Goal: Information Seeking & Learning: Understand process/instructions

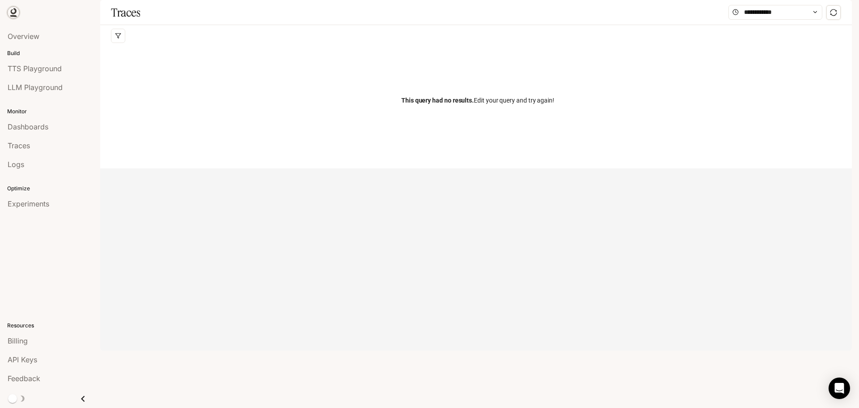
click at [17, 10] on icon at bounding box center [13, 12] width 9 height 9
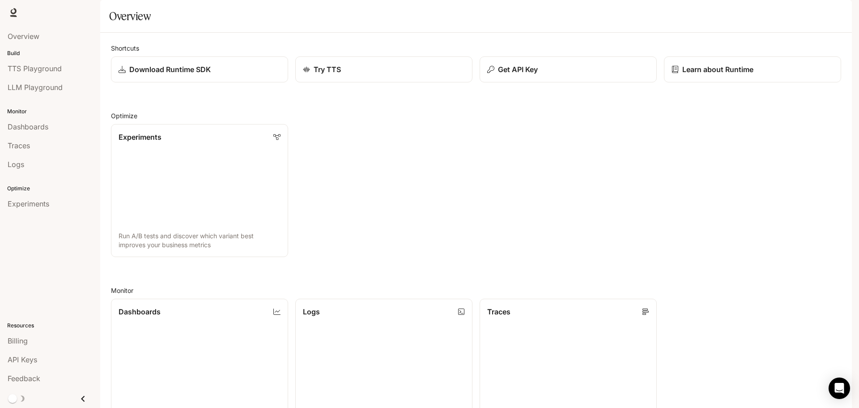
click at [802, 10] on span "Documentation" at bounding box center [800, 12] width 44 height 11
click at [601, 83] on button "Get API Key" at bounding box center [568, 69] width 179 height 26
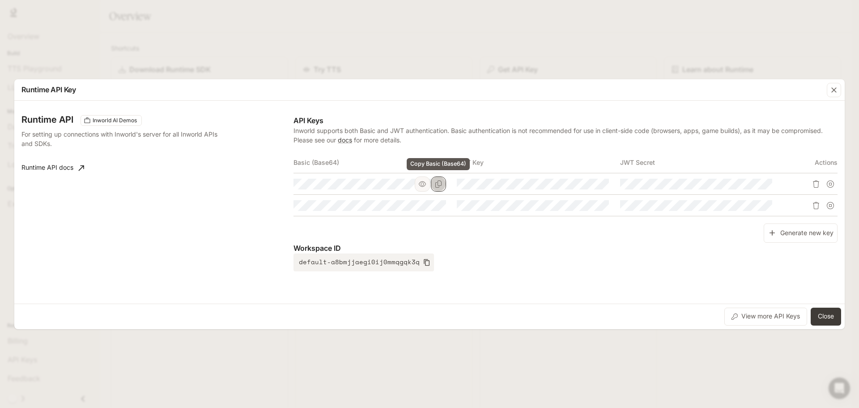
click at [440, 184] on icon "Copy Basic (Base64)" at bounding box center [438, 183] width 7 height 7
